Goal: Task Accomplishment & Management: Use online tool/utility

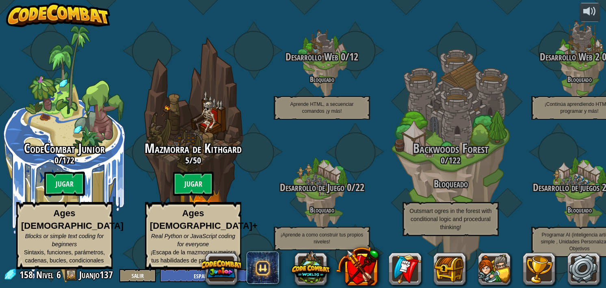
select select "es-ES"
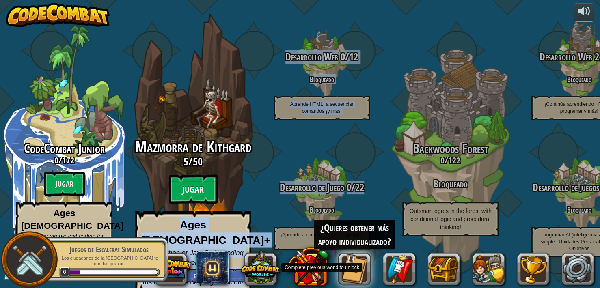
drag, startPoint x: 378, startPoint y: 182, endPoint x: 224, endPoint y: 166, distance: 154.8
click at [221, 167] on div "CodeCombat Junior 0 / 172 Jugar Ages [DEMOGRAPHIC_DATA] Blocks or simple text c…" at bounding box center [300, 144] width 600 height 288
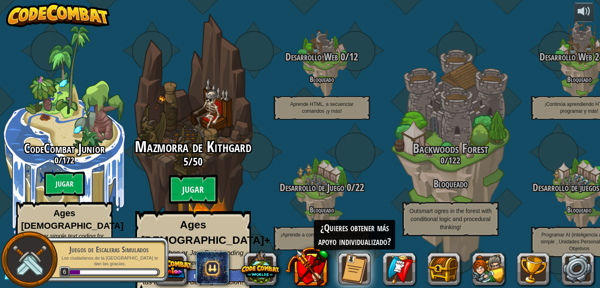
click at [254, 43] on div "Mazmorra de Kithgard 5 / 50 Jugar Ages [DEMOGRAPHIC_DATA]+ Real Python or JavaS…" at bounding box center [193, 154] width 154 height 309
select select "es-ES"
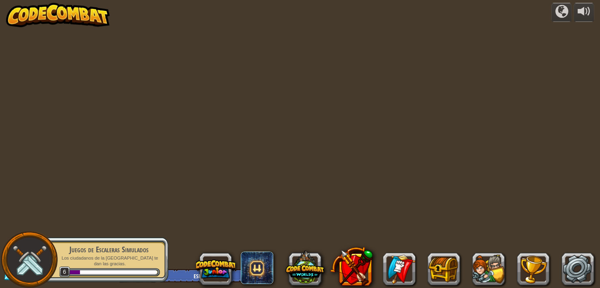
select select "es-ES"
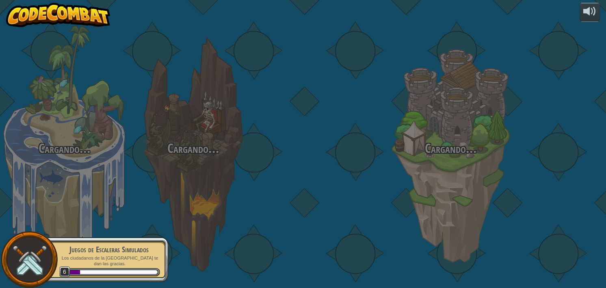
select select "es-ES"
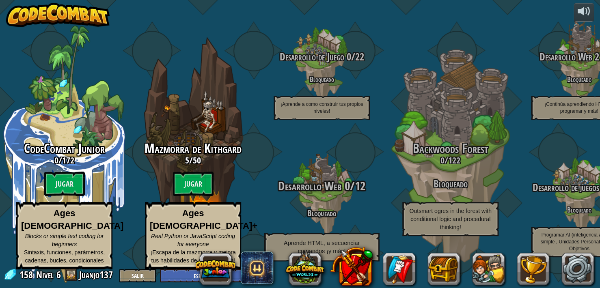
click at [319, 203] on div "Desarrollo Web 0 / 12 Bloqueado Aprende HTML, a secuenciar comandos ¡y más!" at bounding box center [322, 221] width 154 height 82
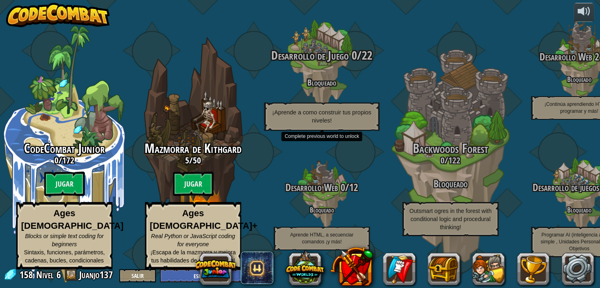
click at [302, 81] on h4 "Bloqueado" at bounding box center [322, 82] width 154 height 9
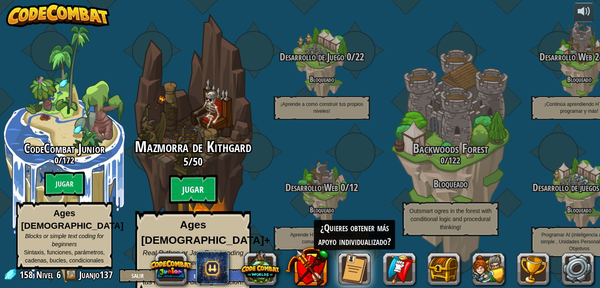
click at [195, 191] on btn "Jugar" at bounding box center [193, 189] width 49 height 29
select select "es-ES"
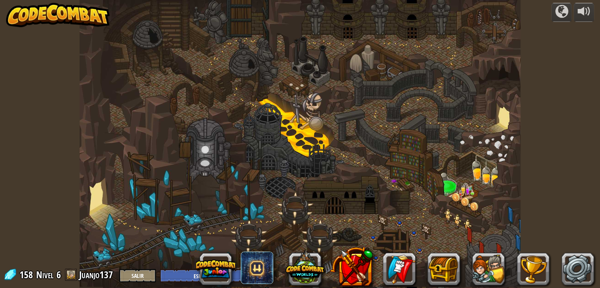
select select "es-ES"
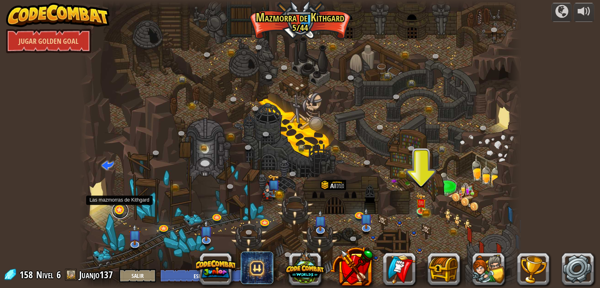
click at [118, 208] on link at bounding box center [120, 211] width 16 height 16
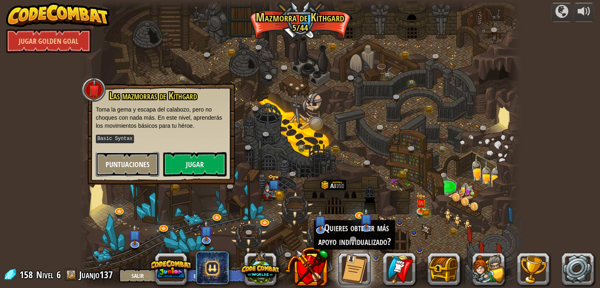
click at [140, 166] on span "Puntuaciones" at bounding box center [128, 165] width 44 height 10
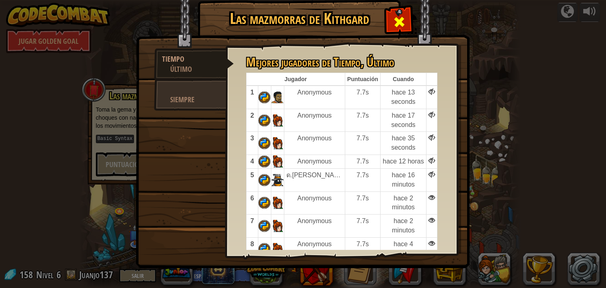
click at [403, 22] on span at bounding box center [399, 21] width 13 height 13
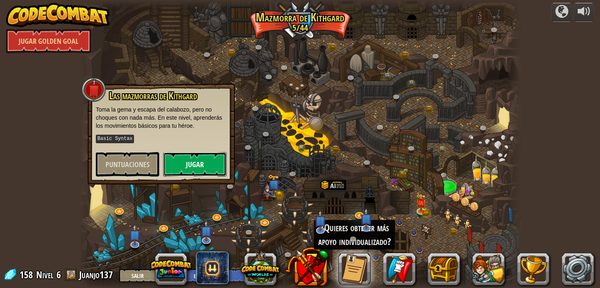
click at [186, 160] on button "Jugar" at bounding box center [194, 164] width 63 height 24
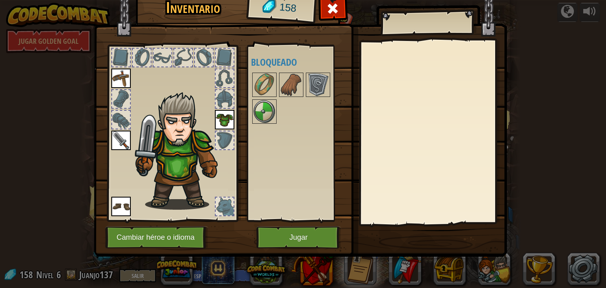
drag, startPoint x: 269, startPoint y: 109, endPoint x: 223, endPoint y: 105, distance: 46.5
click at [223, 105] on div "Inventario 158 Disponible [GEOGRAPHIC_DATA] [GEOGRAPHIC_DATA] [GEOGRAPHIC_DATA]…" at bounding box center [303, 124] width 413 height 268
click at [266, 114] on img at bounding box center [264, 111] width 23 height 23
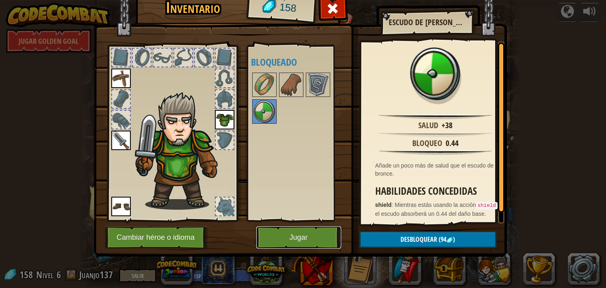
click at [296, 242] on button "Jugar" at bounding box center [298, 238] width 85 height 22
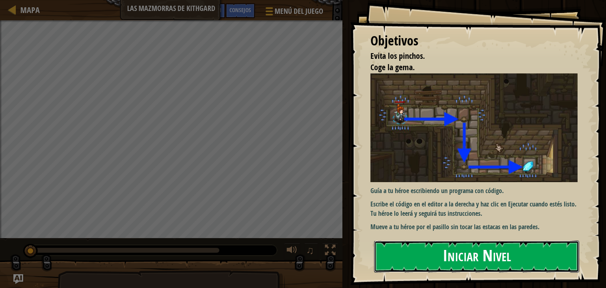
click at [439, 258] on button "Iniciar Nivel" at bounding box center [476, 257] width 205 height 32
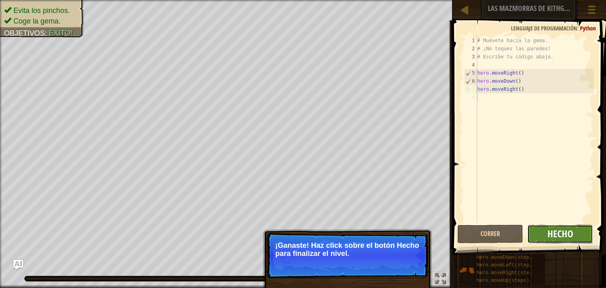
click at [558, 236] on span "Hecho" at bounding box center [561, 233] width 26 height 13
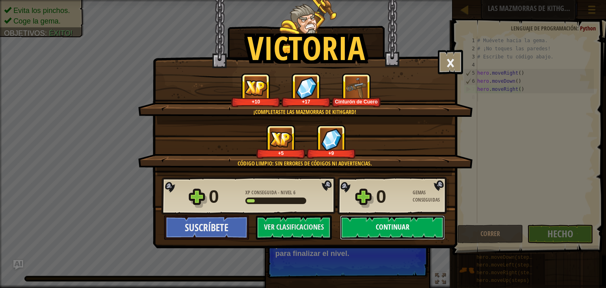
click at [368, 228] on button "Continuar" at bounding box center [392, 228] width 105 height 24
select select "es-ES"
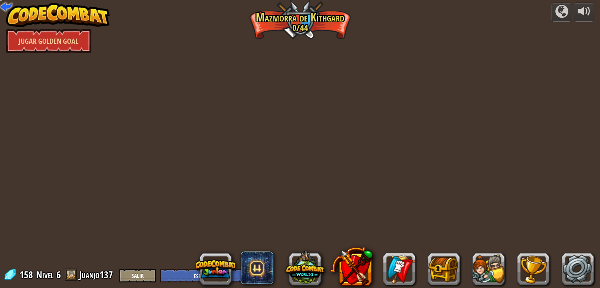
select select "es-ES"
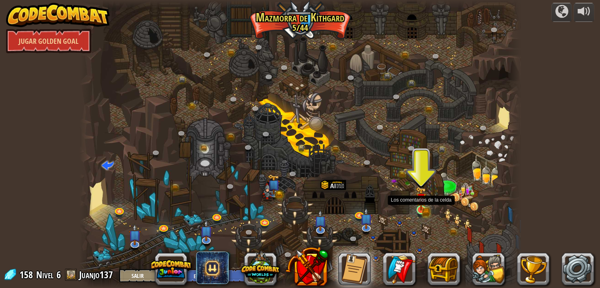
click at [426, 208] on img at bounding box center [421, 199] width 11 height 24
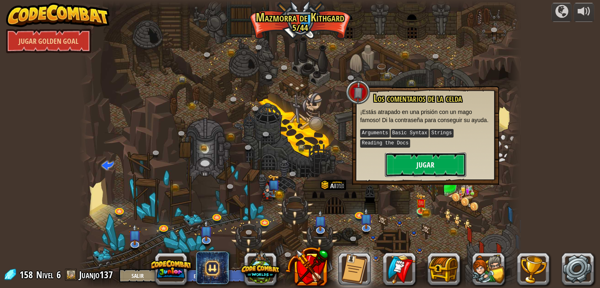
click at [429, 160] on button "Jugar" at bounding box center [425, 165] width 81 height 24
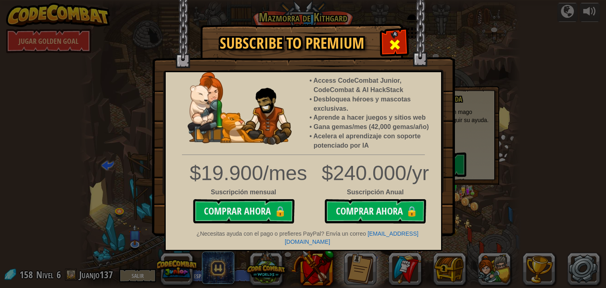
click at [394, 43] on span at bounding box center [394, 44] width 13 height 13
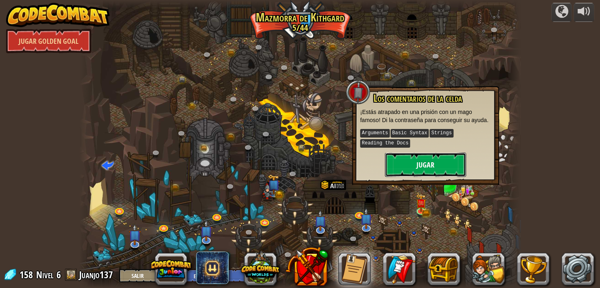
click at [426, 163] on button "Jugar" at bounding box center [425, 165] width 81 height 24
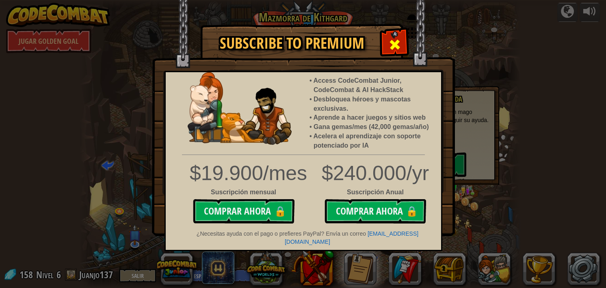
click at [396, 40] on span at bounding box center [394, 44] width 13 height 13
